Goal: Information Seeking & Learning: Find specific page/section

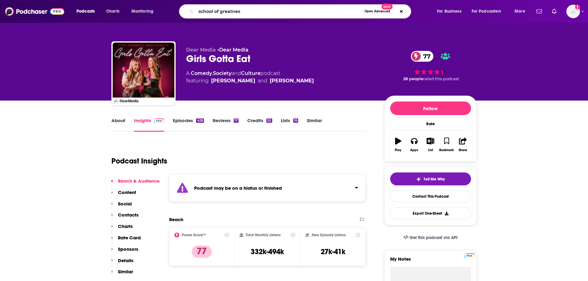
type input "school of greatness"
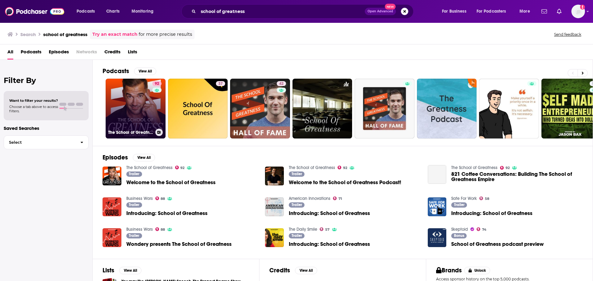
click at [139, 104] on link "92 The School of Greatness" at bounding box center [136, 109] width 60 height 60
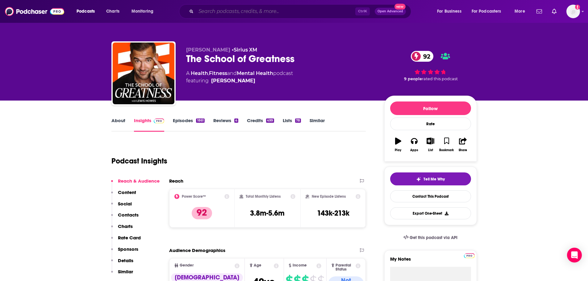
click at [216, 10] on input "Search podcasts, credits, & more..." at bounding box center [275, 11] width 159 height 10
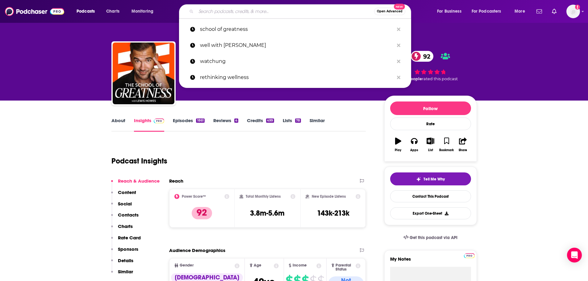
paste input "Think Fast, Talk Smart"
type input "Think Fast, Talk Smart"
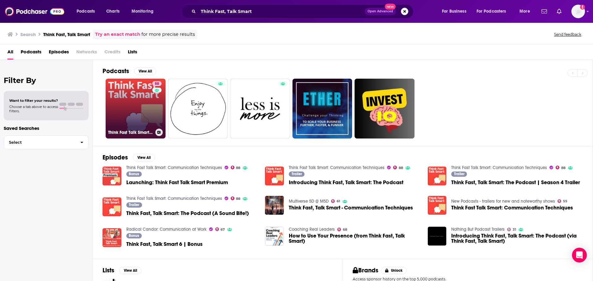
click at [146, 105] on link "88 Think Fast Talk Smart: Communication Techniques" at bounding box center [136, 109] width 60 height 60
